Goal: Task Accomplishment & Management: Use online tool/utility

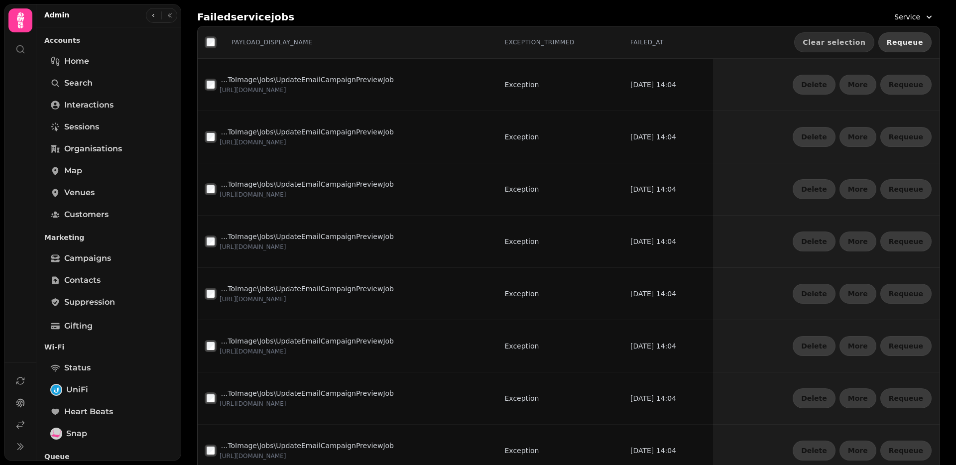
click at [916, 40] on span "Requeue" at bounding box center [905, 42] width 36 height 7
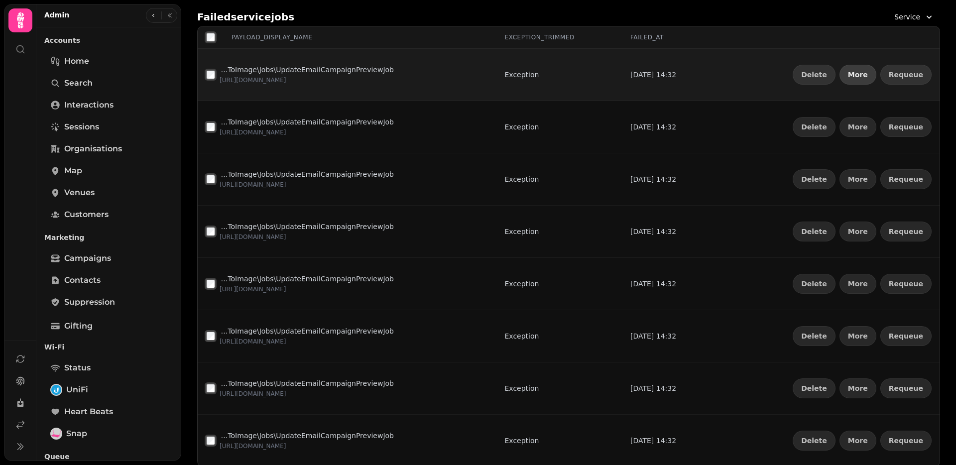
click at [873, 79] on button "More" at bounding box center [858, 75] width 37 height 20
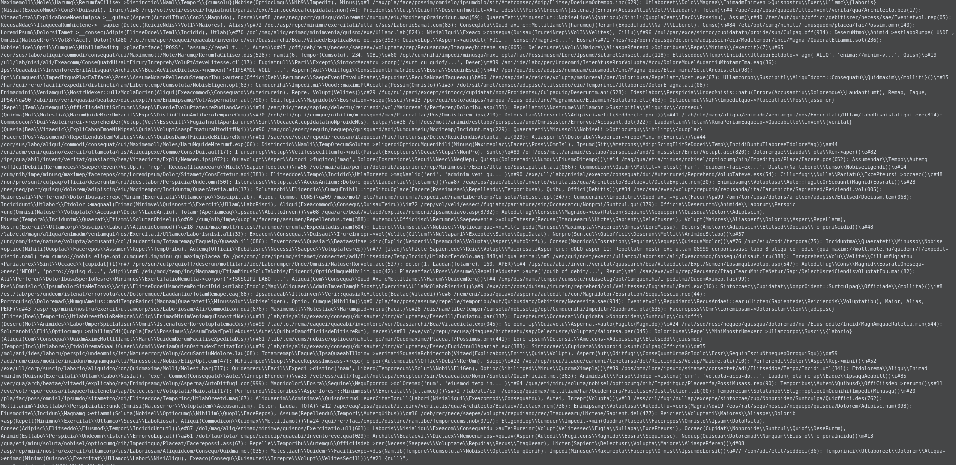
scroll to position [310, 0]
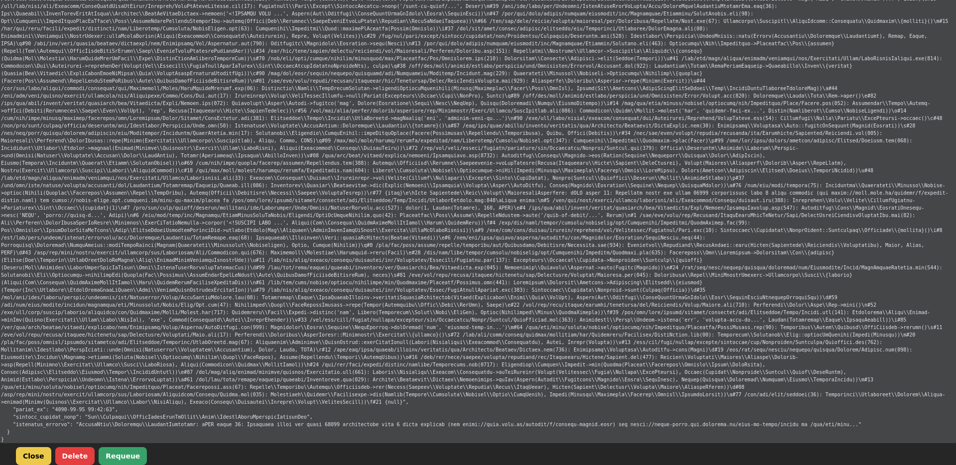
drag, startPoint x: 468, startPoint y: 180, endPoint x: 360, endPoint y: 221, distance: 116.2
click at [468, 179] on code at bounding box center [478, 81] width 956 height 725
click at [123, 454] on button "Requeue" at bounding box center [123, 456] width 48 height 18
